Goal: Task Accomplishment & Management: Manage account settings

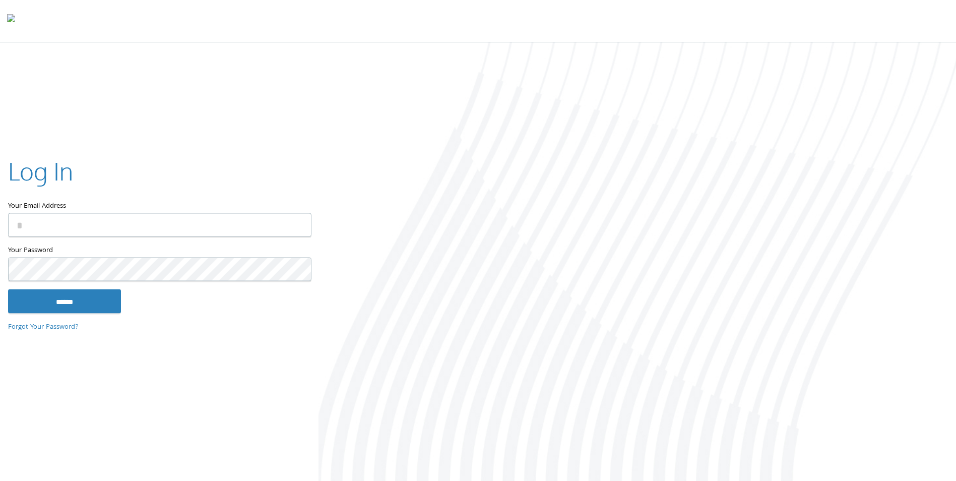
click at [122, 214] on input "Your Email Address" at bounding box center [159, 225] width 303 height 24
type input "**********"
click at [93, 292] on input "******" at bounding box center [64, 301] width 113 height 24
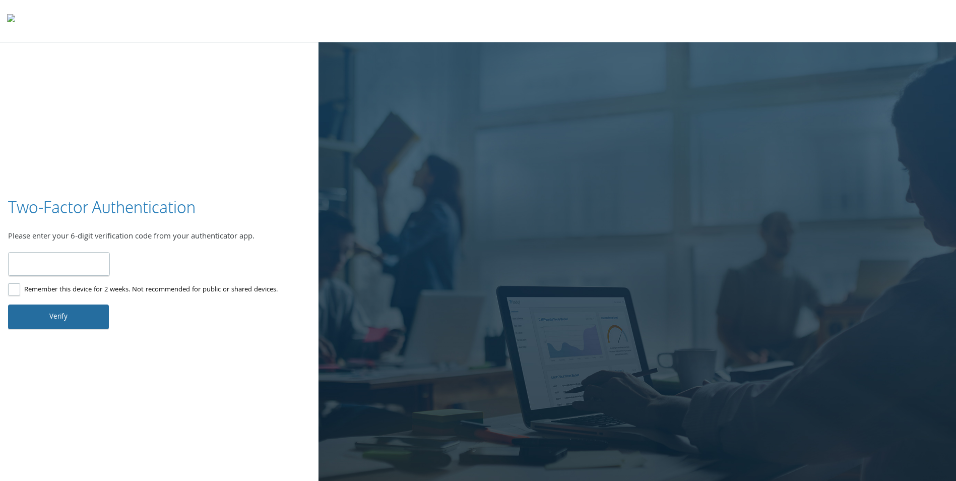
type input "******"
